Goal: Communication & Community: Answer question/provide support

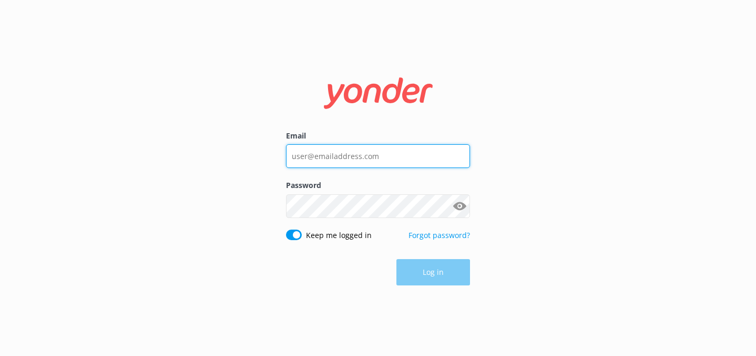
click at [395, 164] on input "Email" at bounding box center [378, 156] width 184 height 24
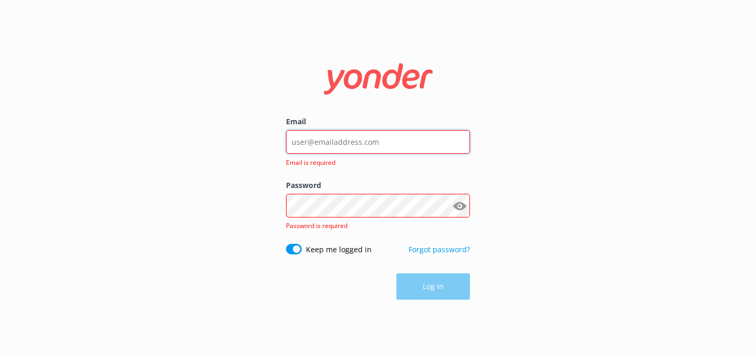
type input "[EMAIL_ADDRESS][DOMAIN_NAME]"
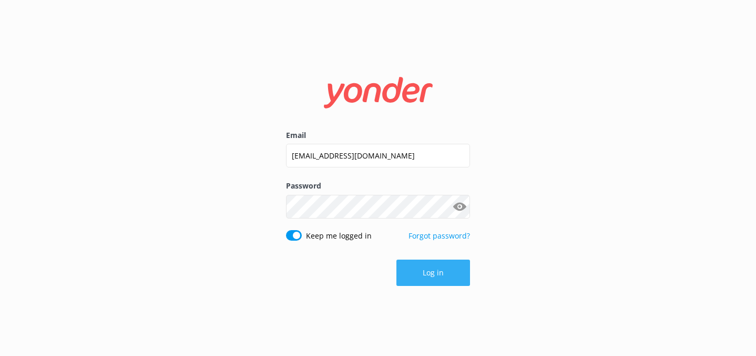
click at [435, 274] on button "Log in" at bounding box center [434, 272] width 74 height 26
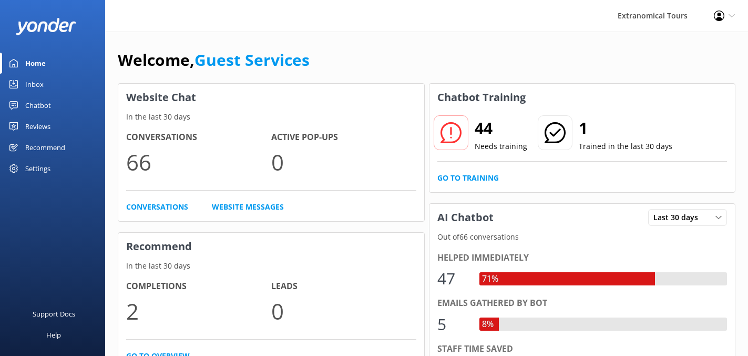
click at [63, 76] on link "Inbox" at bounding box center [52, 84] width 105 height 21
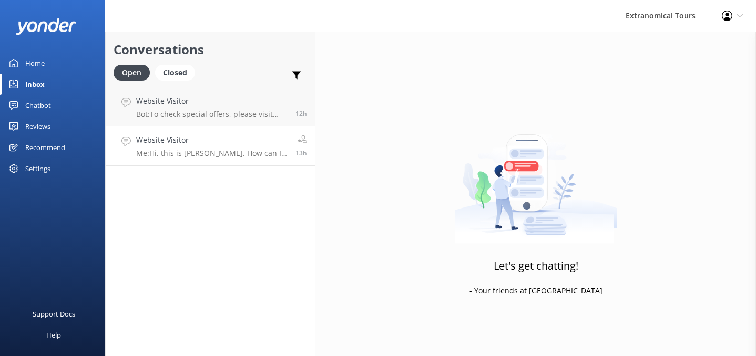
click at [240, 133] on link "Website Visitor Me: Hi, this is [PERSON_NAME]. How can I help you? 13h" at bounding box center [210, 145] width 209 height 39
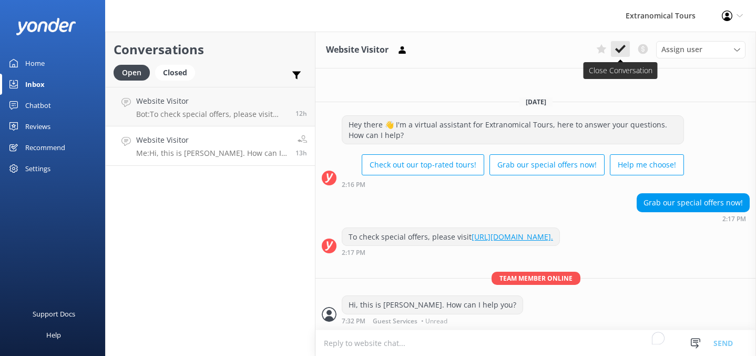
click at [621, 48] on icon at bounding box center [620, 49] width 11 height 11
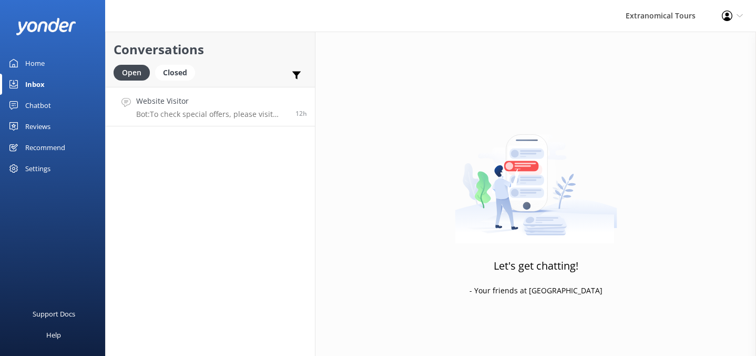
click at [252, 104] on h4 "Website Visitor" at bounding box center [211, 101] width 151 height 12
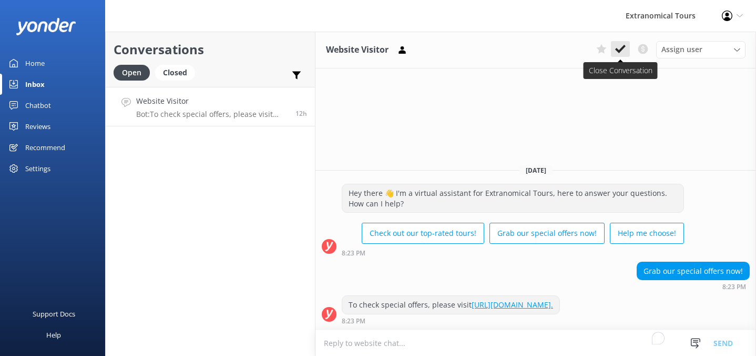
click at [617, 55] on button at bounding box center [620, 49] width 19 height 16
